Goal: Task Accomplishment & Management: Use online tool/utility

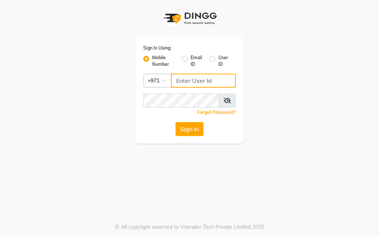
click at [197, 80] on input "Username" at bounding box center [203, 81] width 65 height 14
type input "554675862"
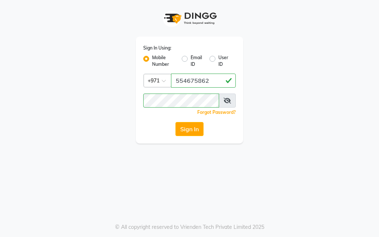
click at [225, 101] on icon at bounding box center [227, 101] width 7 height 6
click at [186, 130] on button "Sign In" at bounding box center [190, 129] width 28 height 14
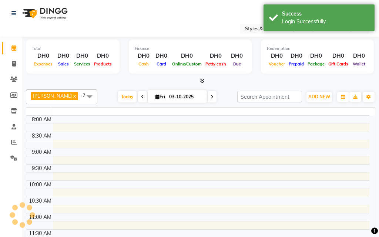
select select "en"
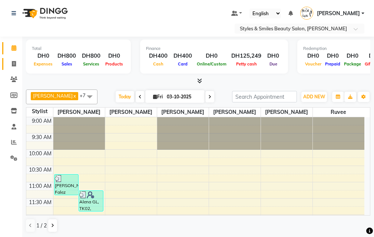
click at [3, 67] on link "Invoice" at bounding box center [11, 64] width 18 height 12
select select "service"
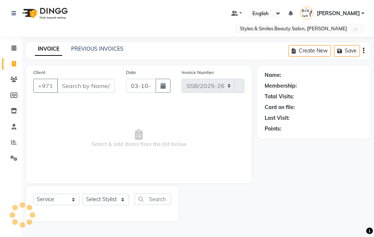
select select "4038"
type input "0375"
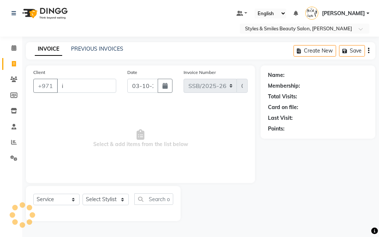
type input "iq"
select select "product"
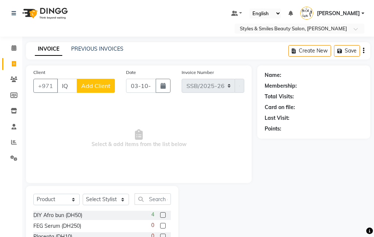
click at [71, 86] on input "IQ" at bounding box center [67, 86] width 20 height 14
type input "I"
type input "i"
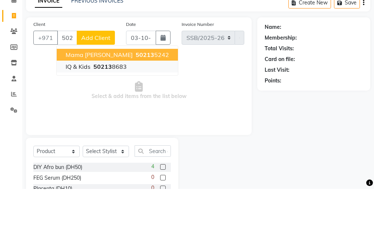
click at [92, 116] on ngb-highlight "50213 8683" at bounding box center [109, 114] width 35 height 7
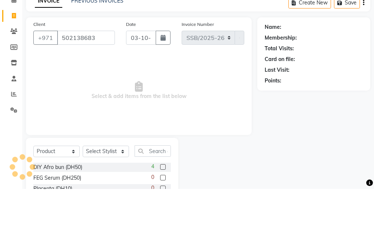
type input "502138683"
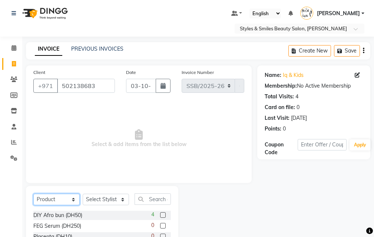
click at [51, 202] on select "Select Service Product Membership Package Voucher Prepaid Gift Card" at bounding box center [56, 199] width 46 height 11
select select "service"
click at [33, 194] on select "Select Service Product Membership Package Voucher Prepaid Gift Card" at bounding box center [56, 199] width 46 height 11
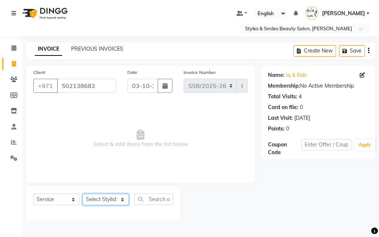
click at [93, 203] on select "Select Stylist Evah Mwololo Hannah Wanjama Kiran Asif Margaret Miriam Wanjiku P…" at bounding box center [106, 199] width 46 height 11
select select "20463"
click at [83, 194] on select "Select Stylist Evah Mwololo Hannah Wanjama Kiran Asif Margaret Miriam Wanjiku P…" at bounding box center [106, 199] width 46 height 11
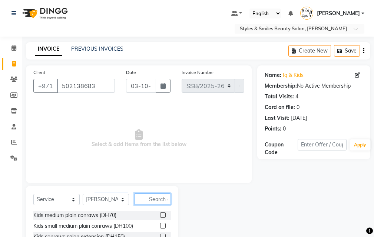
click at [150, 199] on input "text" at bounding box center [152, 199] width 36 height 11
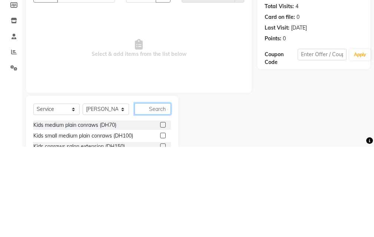
scroll to position [17, 0]
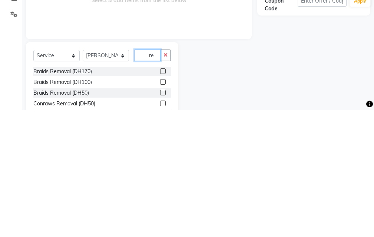
type input "re"
click at [160, 209] on label at bounding box center [163, 209] width 6 height 6
click at [160, 209] on input "checkbox" at bounding box center [162, 209] width 5 height 5
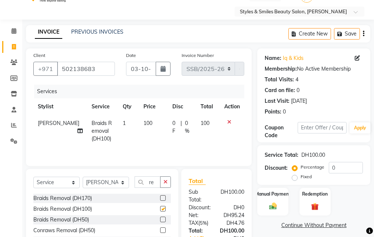
checkbox input "false"
click at [77, 133] on icon at bounding box center [79, 131] width 5 height 5
select select "20463"
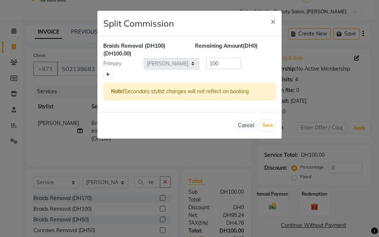
click at [108, 76] on icon at bounding box center [108, 75] width 4 height 4
type input "50"
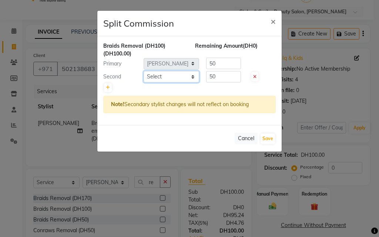
click at [150, 76] on select "Select Evah Mwololo Hannah Wanjama Kiran Asif Margaret Miriam Wanjiku Paula Gas…" at bounding box center [172, 76] width 56 height 11
select select "90744"
click at [144, 71] on select "Select Evah Mwololo Hannah Wanjama Kiran Asif Margaret Miriam Wanjiku Paula Gas…" at bounding box center [172, 76] width 56 height 11
click at [264, 137] on button "Save" at bounding box center [268, 139] width 14 height 10
select select "Select"
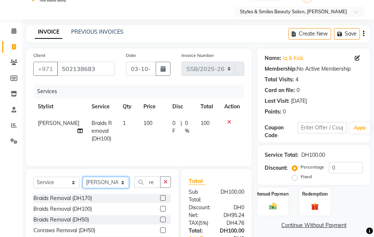
click at [102, 184] on select "Select Stylist Evah Mwololo Hannah Wanjama Kiran Asif Margaret Miriam Wanjiku P…" at bounding box center [106, 182] width 46 height 11
select select "37328"
click at [83, 177] on select "Select Stylist Evah Mwololo Hannah Wanjama Kiran Asif Margaret Miriam Wanjiku P…" at bounding box center [106, 182] width 46 height 11
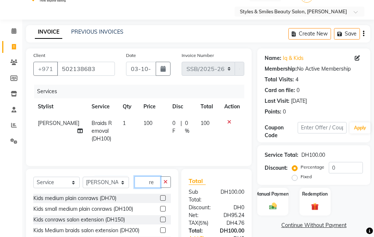
click at [137, 179] on input "re" at bounding box center [147, 182] width 26 height 11
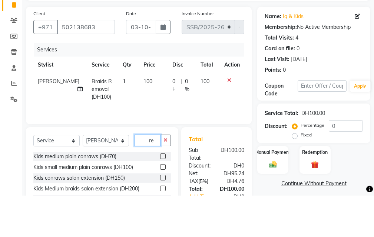
type input "e"
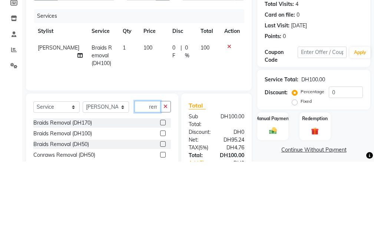
scroll to position [0, 0]
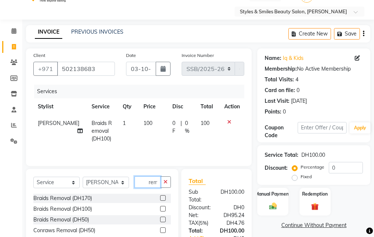
type input "rem"
click at [163, 209] on label at bounding box center [163, 209] width 6 height 6
click at [163, 209] on input "checkbox" at bounding box center [162, 209] width 5 height 5
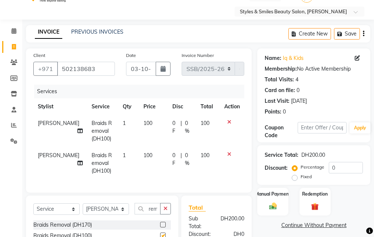
scroll to position [0, 0]
checkbox input "false"
click at [77, 163] on icon at bounding box center [79, 163] width 5 height 5
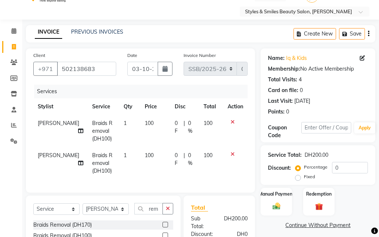
select select "37328"
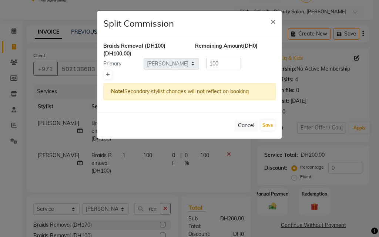
click at [108, 75] on icon at bounding box center [108, 75] width 4 height 4
type input "50"
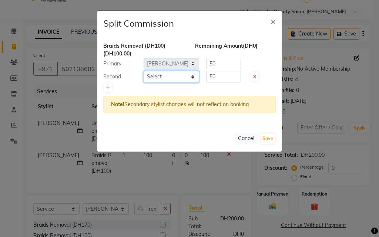
click at [146, 78] on select "Select Evah Mwololo Hannah Wanjama Kiran Asif Margaret Miriam Wanjiku Paula Gas…" at bounding box center [172, 76] width 56 height 11
select select "20460"
click at [144, 71] on select "Select Evah Mwololo Hannah Wanjama Kiran Asif Margaret Miriam Wanjiku Paula Gas…" at bounding box center [172, 76] width 56 height 11
click at [266, 139] on button "Save" at bounding box center [268, 139] width 14 height 10
select select "Select"
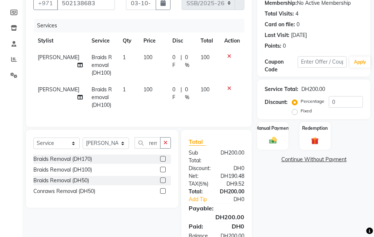
scroll to position [118, 0]
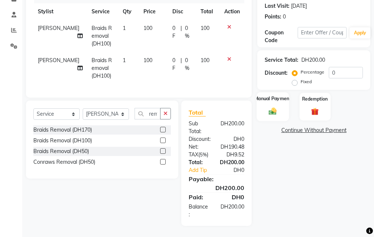
click at [269, 99] on div "Manual Payment" at bounding box center [273, 106] width 32 height 29
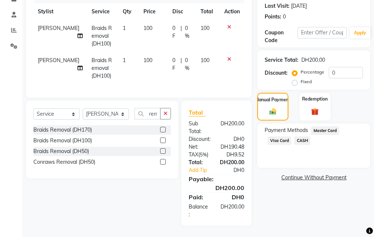
click at [278, 137] on span "Visa Card" at bounding box center [279, 141] width 24 height 9
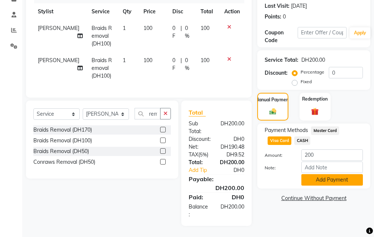
click at [319, 177] on button "Add Payment" at bounding box center [331, 179] width 61 height 11
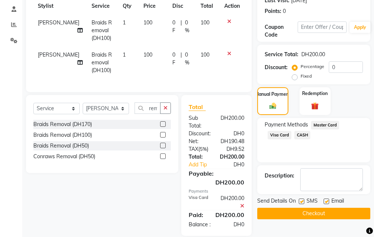
click at [302, 202] on label at bounding box center [302, 202] width 6 height 6
click at [302, 202] on input "checkbox" at bounding box center [301, 202] width 5 height 5
checkbox input "false"
click at [324, 202] on label at bounding box center [326, 202] width 6 height 6
click at [324, 202] on input "checkbox" at bounding box center [325, 202] width 5 height 5
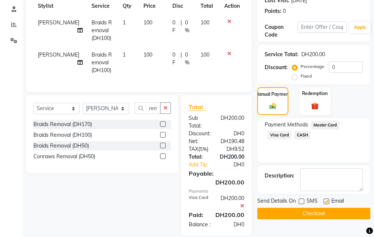
checkbox input "false"
click at [322, 217] on button "Checkout" at bounding box center [313, 213] width 113 height 11
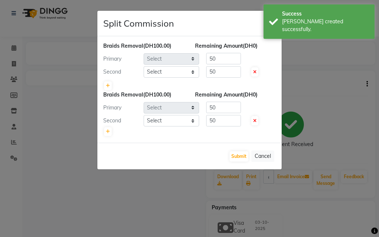
select select "20463"
select select "90744"
select select "37328"
select select "20460"
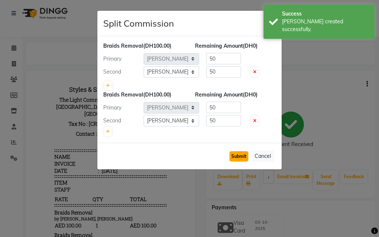
click at [239, 157] on button "Submit" at bounding box center [239, 157] width 19 height 10
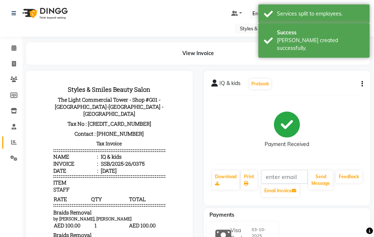
click at [8, 147] on link "Reports" at bounding box center [11, 143] width 18 height 12
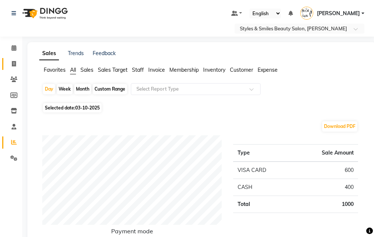
click at [5, 66] on link "Invoice" at bounding box center [11, 64] width 18 height 12
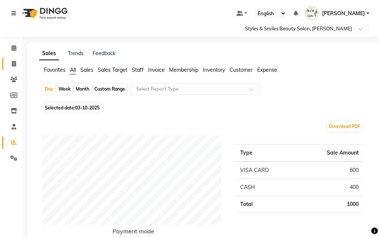
select select "service"
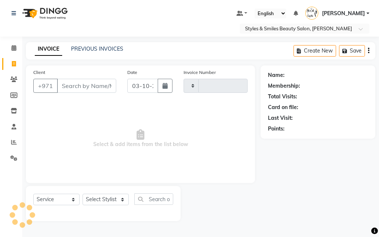
type input "0376"
select select "4038"
select select "product"
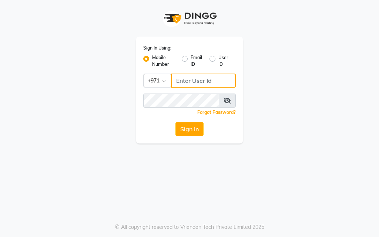
click at [197, 80] on input "Username" at bounding box center [203, 81] width 65 height 14
type input "554675862"
